Goal: Task Accomplishment & Management: Manage account settings

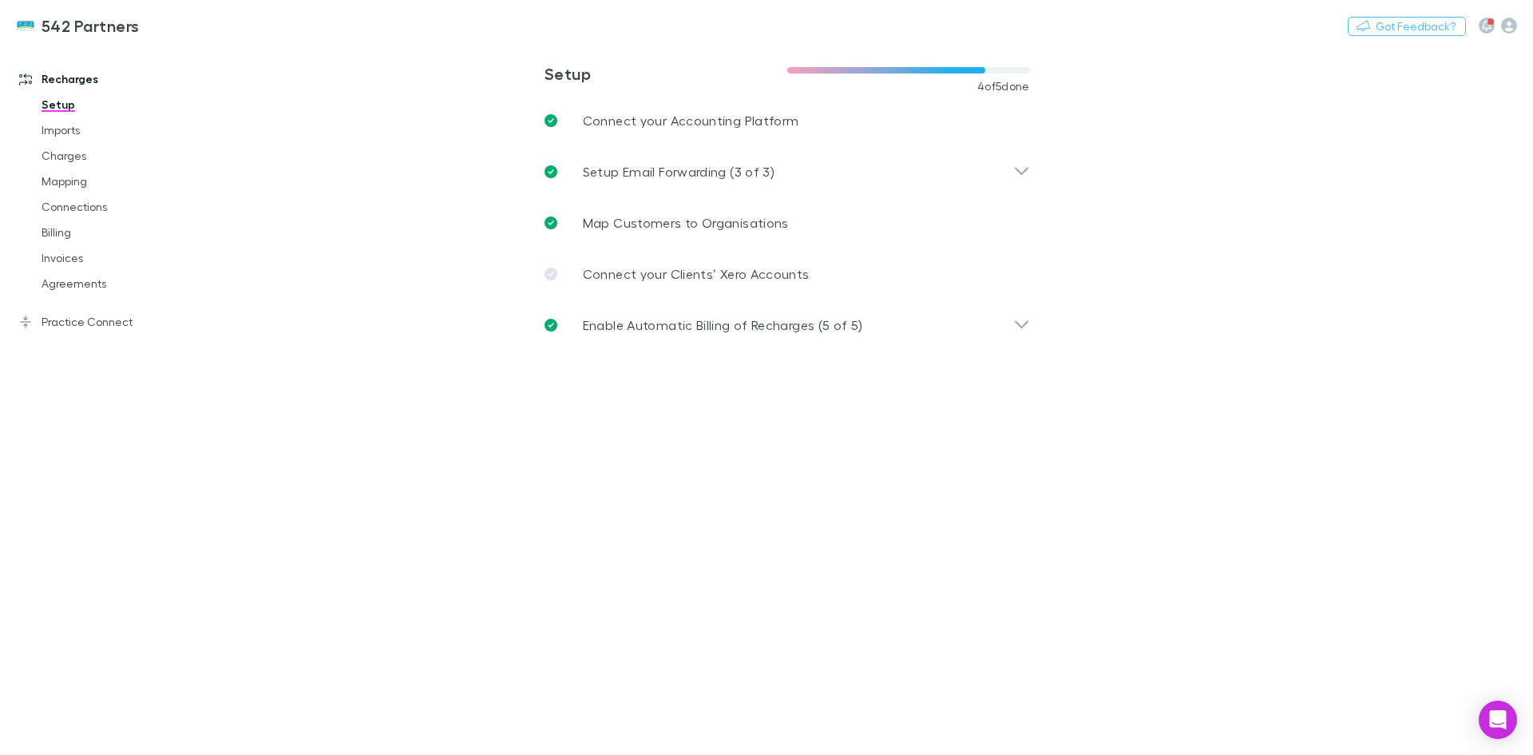
drag, startPoint x: 75, startPoint y: 292, endPoint x: 117, endPoint y: 279, distance: 43.7
click at [75, 291] on link "Agreements" at bounding box center [121, 284] width 190 height 26
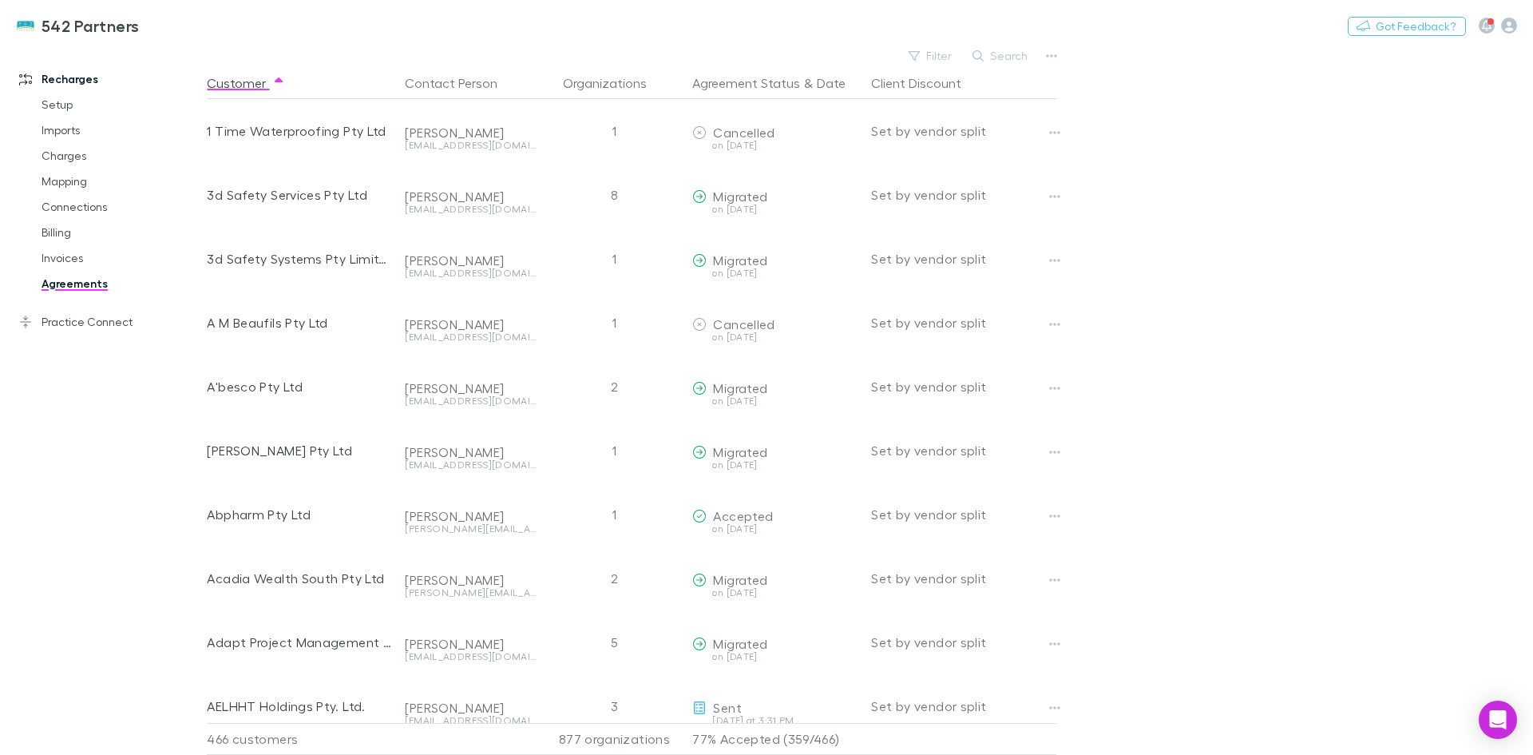
click at [1022, 55] on button "Search" at bounding box center [1001, 55] width 73 height 19
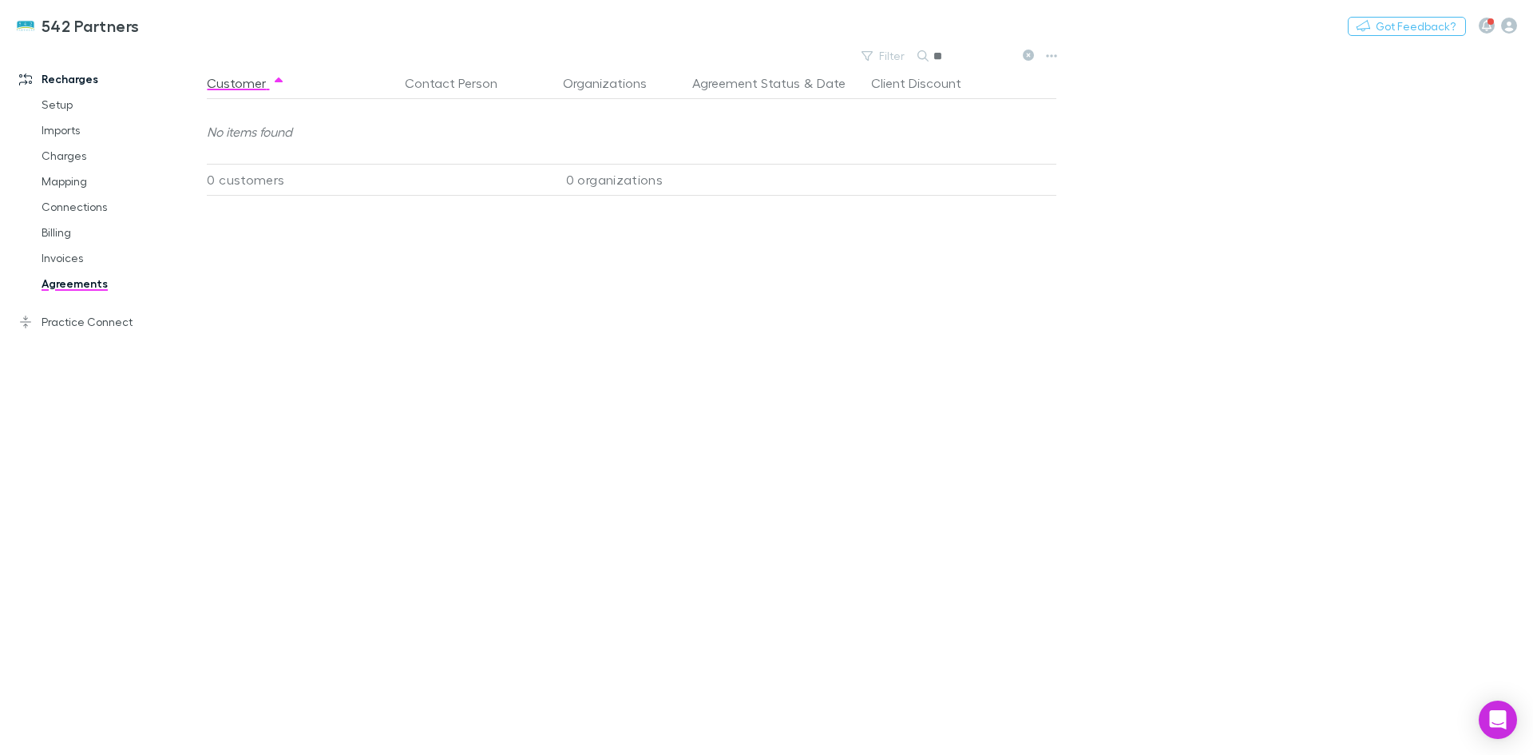
type input "*"
click at [972, 52] on input "text" at bounding box center [974, 56] width 80 height 22
type input "****"
